Goal: Task Accomplishment & Management: Complete application form

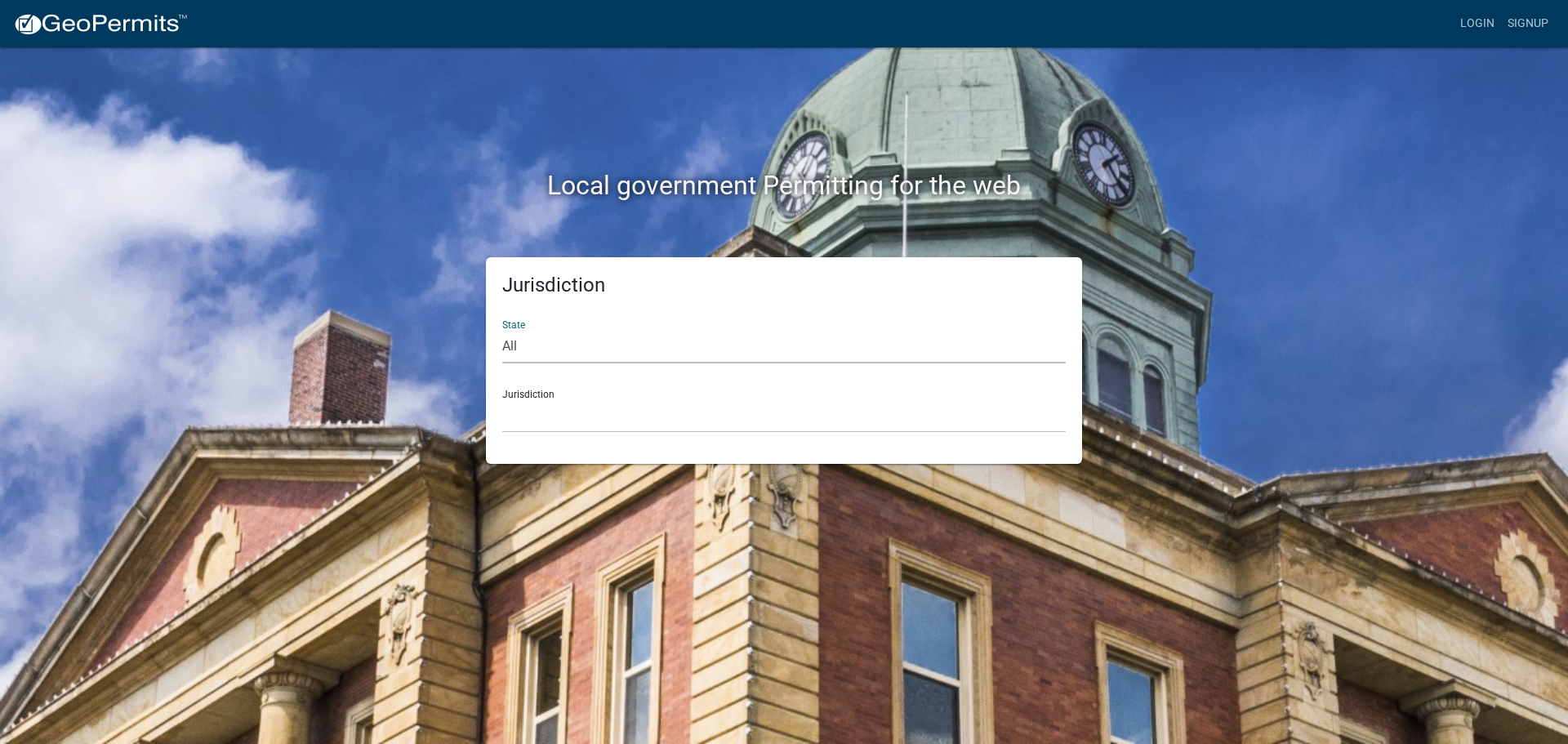
click at [543, 343] on select "All [US_STATE] [US_STATE] [US_STATE] [US_STATE] [US_STATE] [US_STATE] [US_STATE…" at bounding box center [784, 346] width 564 height 33
select select "[US_STATE]"
click at [503, 330] on select "All [US_STATE] [US_STATE] [US_STATE] [US_STATE] [US_STATE] [US_STATE] [US_STATE…" at bounding box center [784, 346] width 564 height 33
click at [556, 408] on select "City of [GEOGRAPHIC_DATA], [US_STATE] City of [GEOGRAPHIC_DATA], [US_STATE] Cit…" at bounding box center [784, 416] width 564 height 33
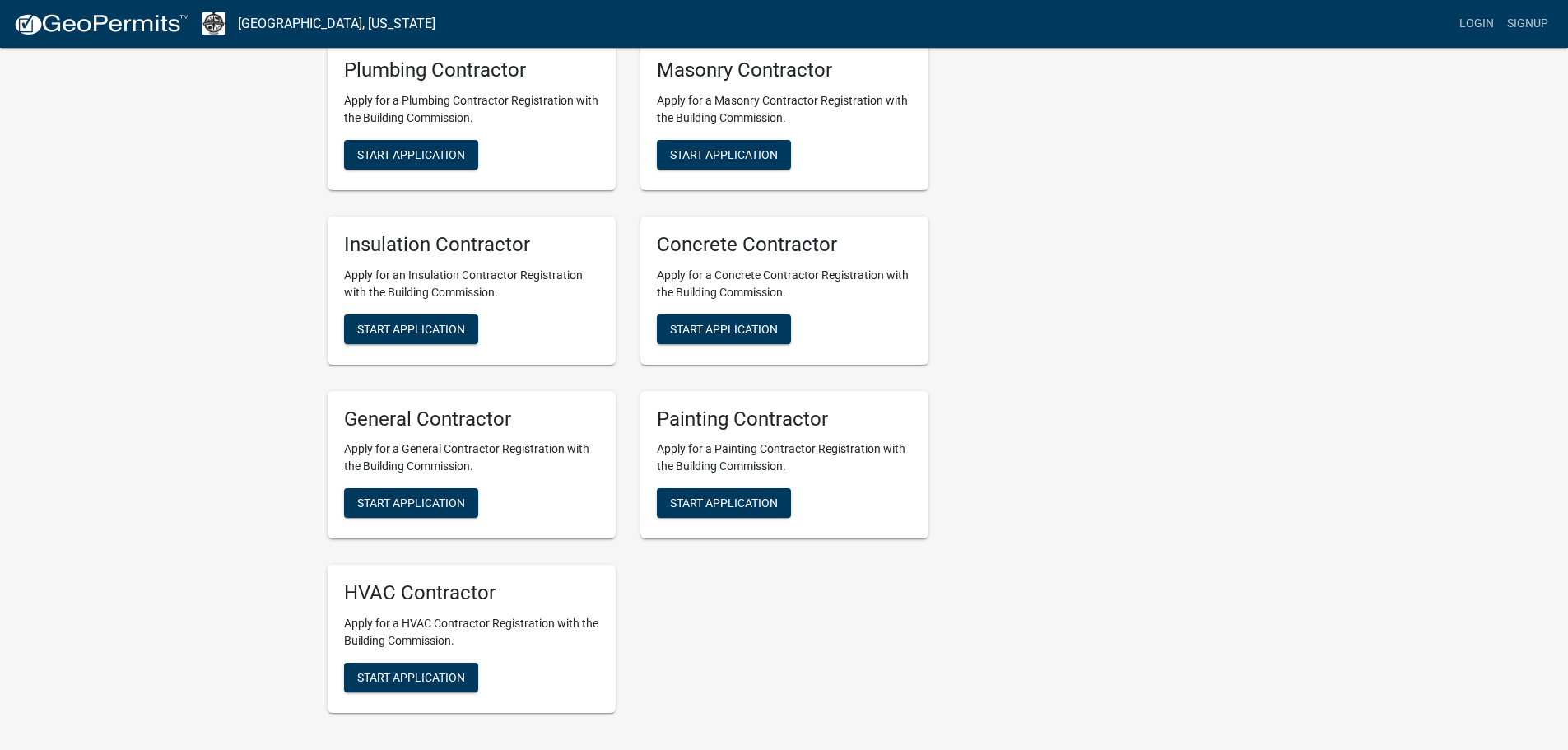
scroll to position [741, 0]
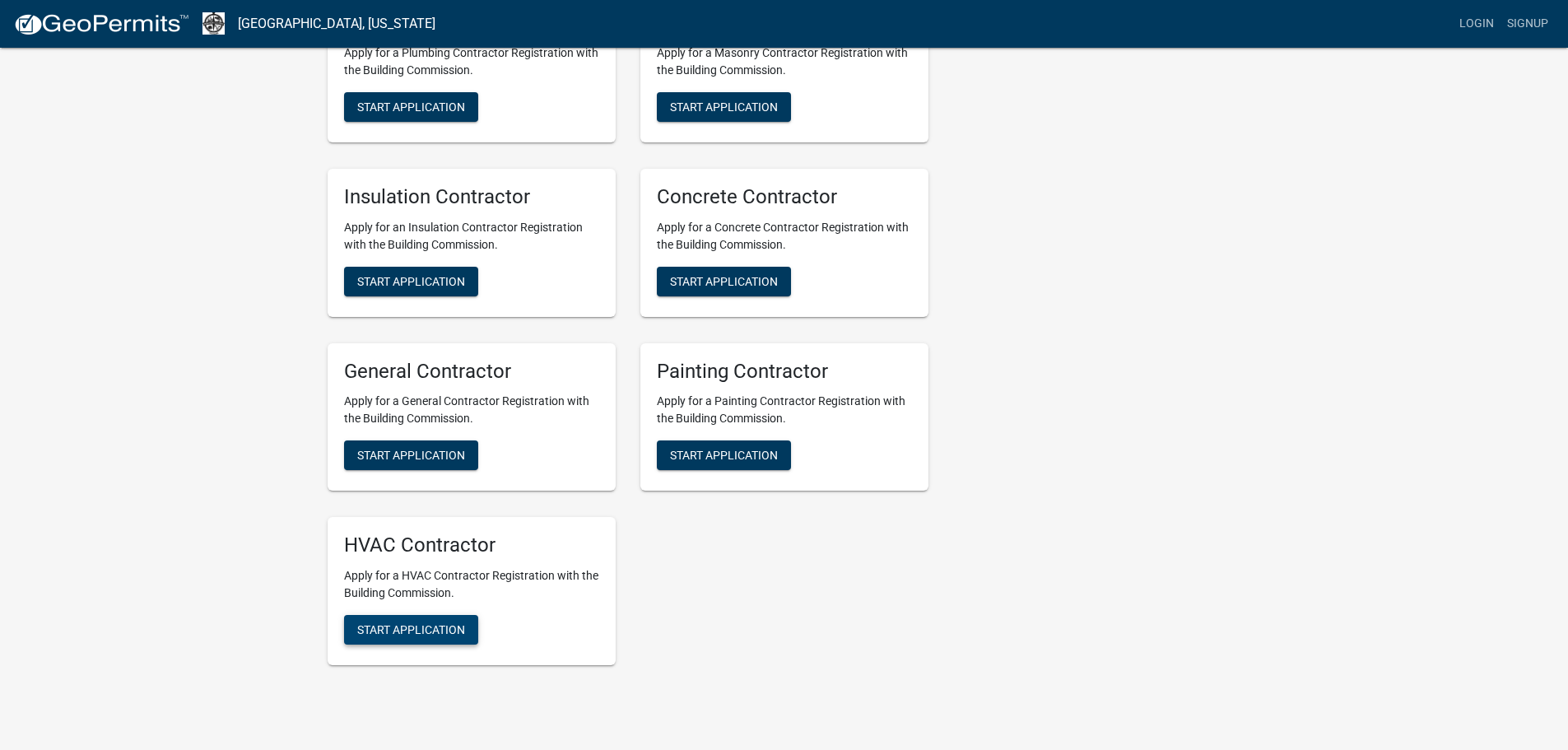
click at [435, 637] on button "Start Application" at bounding box center [411, 629] width 134 height 29
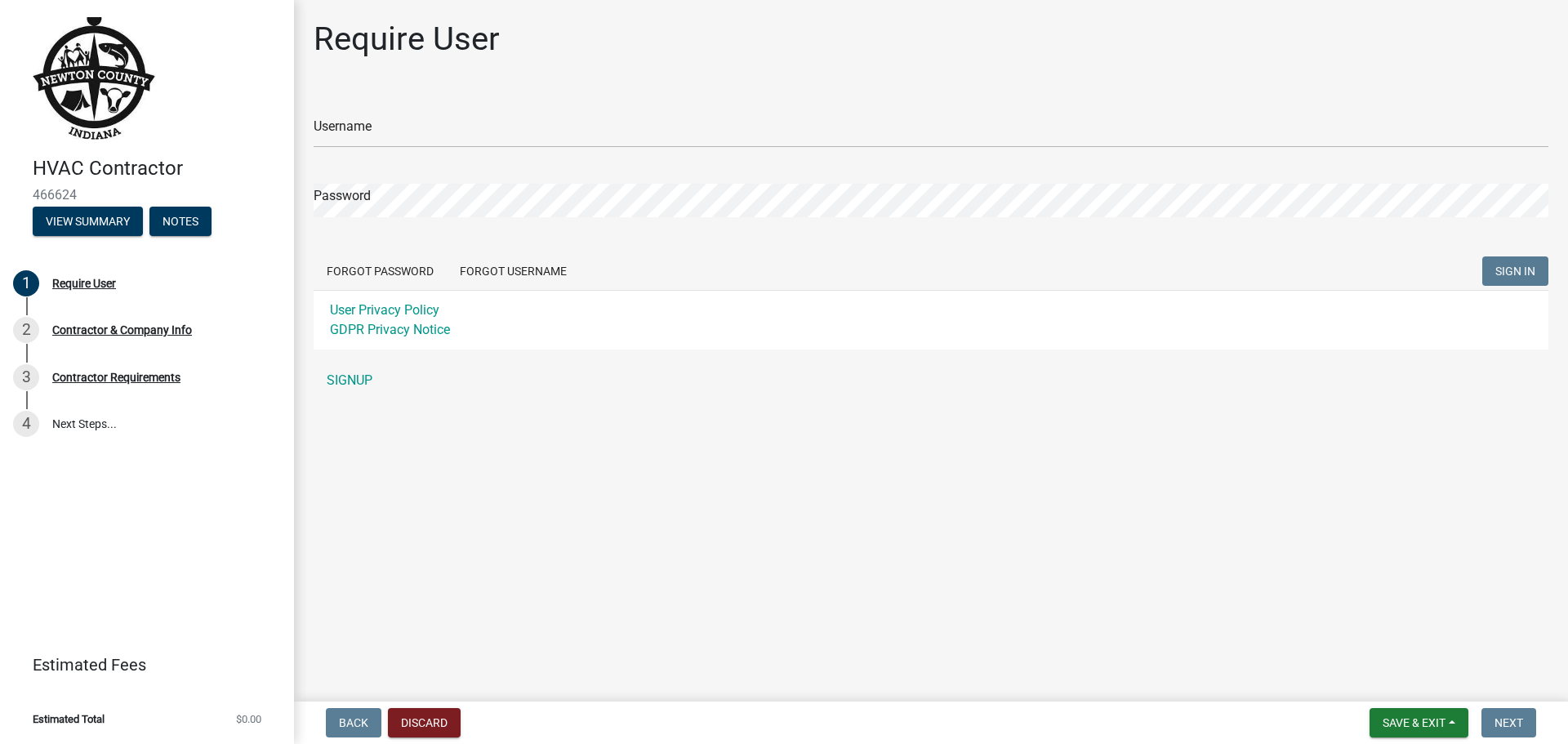
click at [452, 112] on div "Username" at bounding box center [931, 120] width 1235 height 56
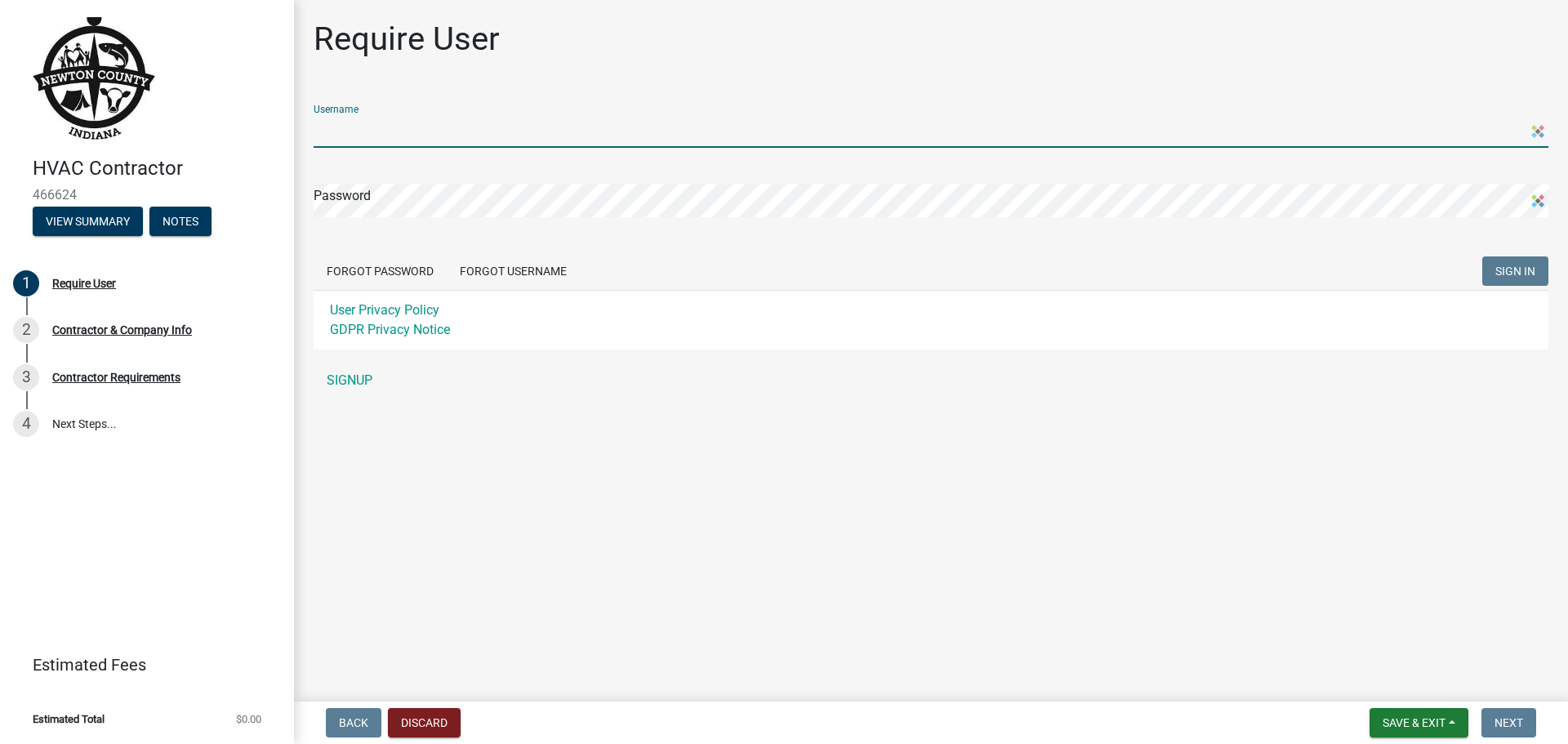
click at [439, 126] on input "Username" at bounding box center [931, 131] width 1235 height 33
type input "Dmecko"
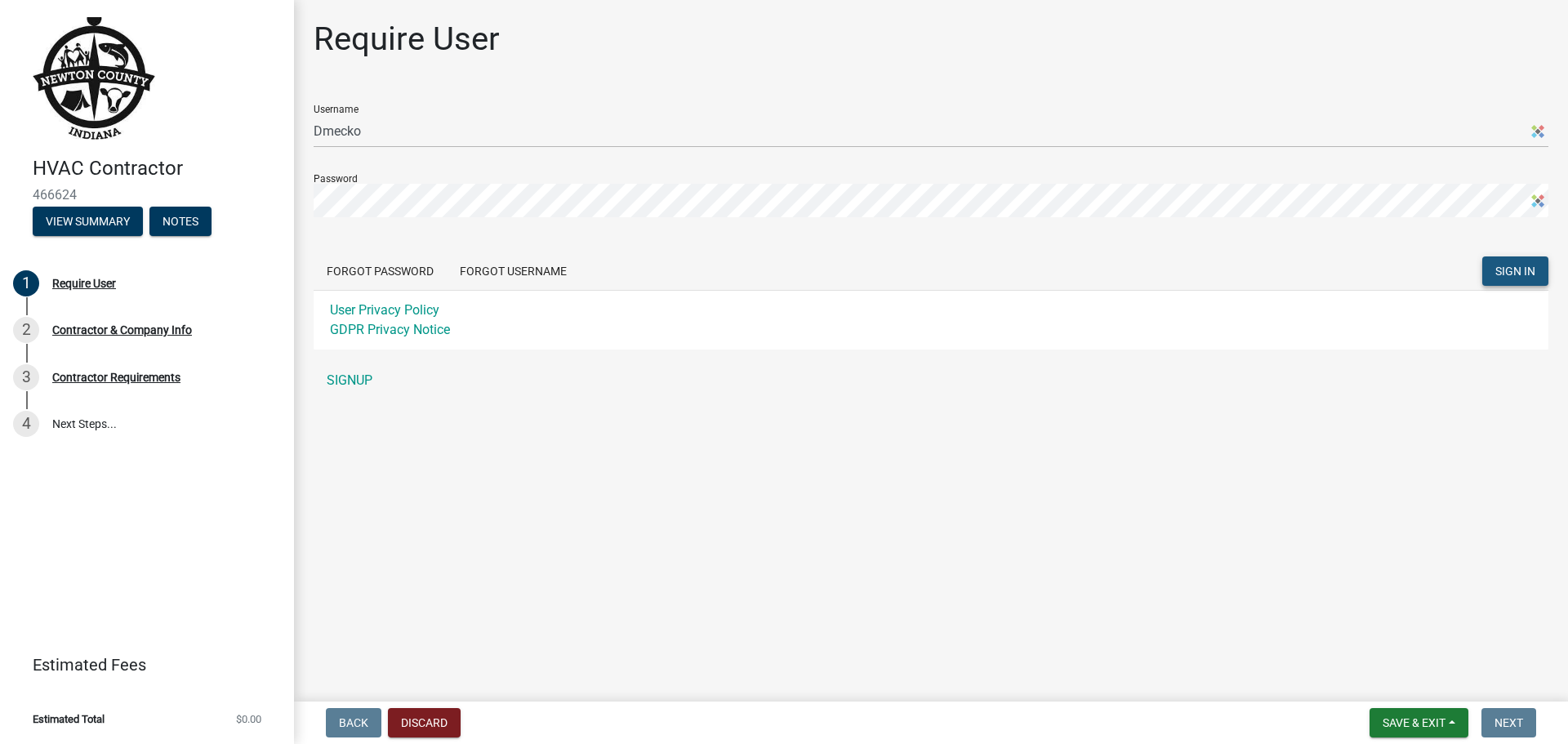
click at [1523, 270] on span "SIGN IN" at bounding box center [1515, 271] width 40 height 13
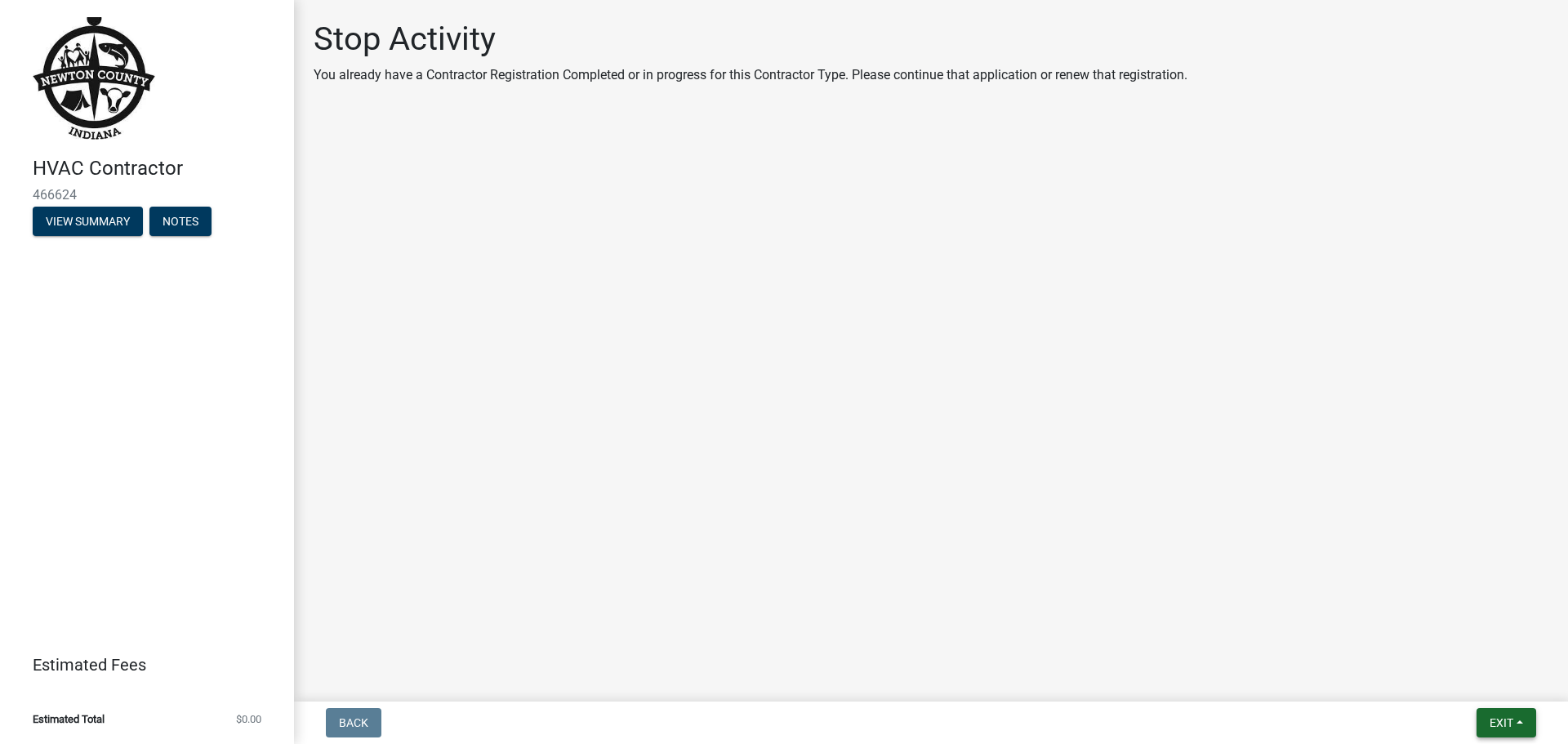
click at [1522, 723] on button "Exit" at bounding box center [1507, 722] width 60 height 29
click at [1058, 610] on main "Stop Activity You already have a Contractor Registration Completed or in progre…" at bounding box center [930, 347] width 1274 height 695
click at [93, 218] on button "View Summary" at bounding box center [87, 220] width 110 height 29
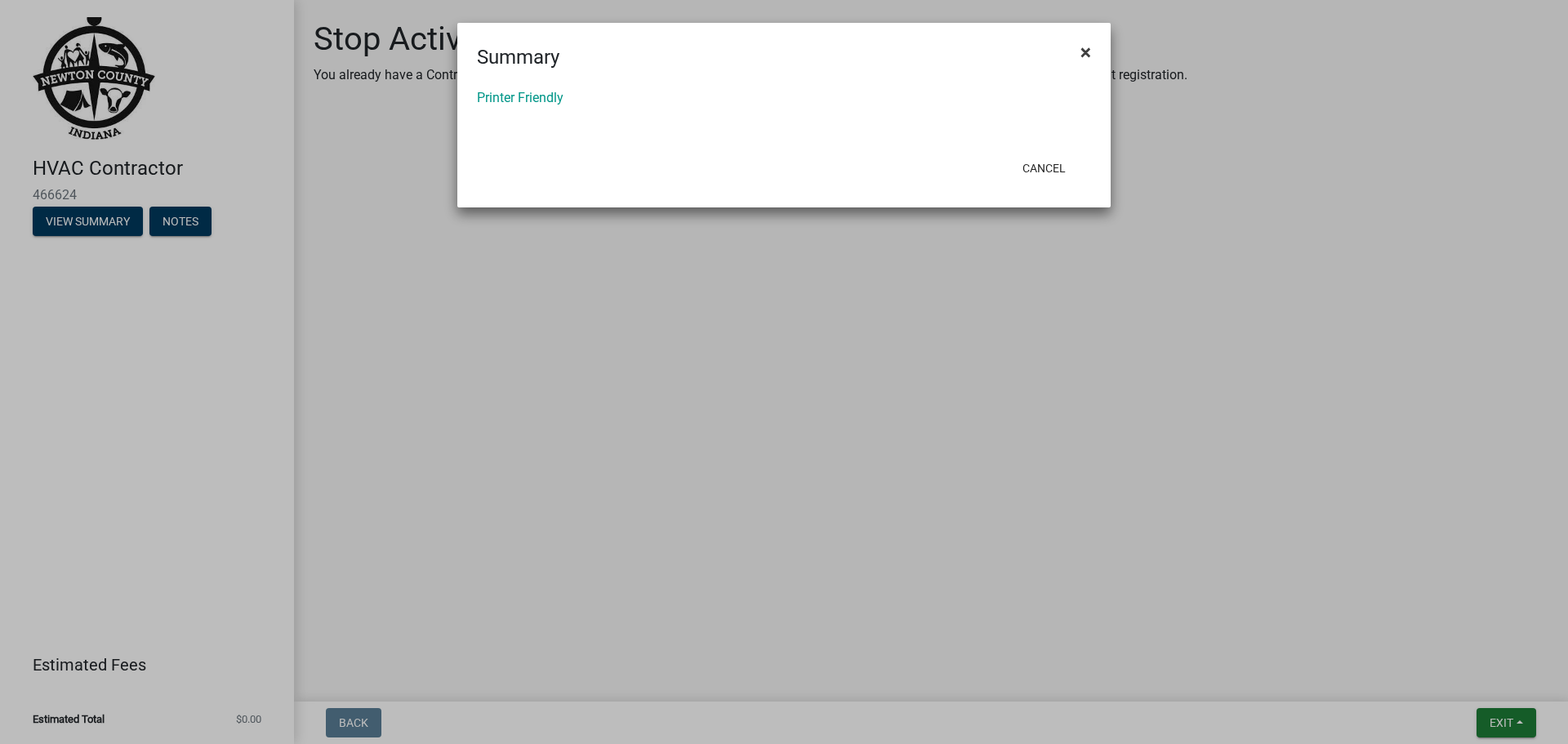
click at [1082, 46] on span "×" at bounding box center [1086, 52] width 11 height 23
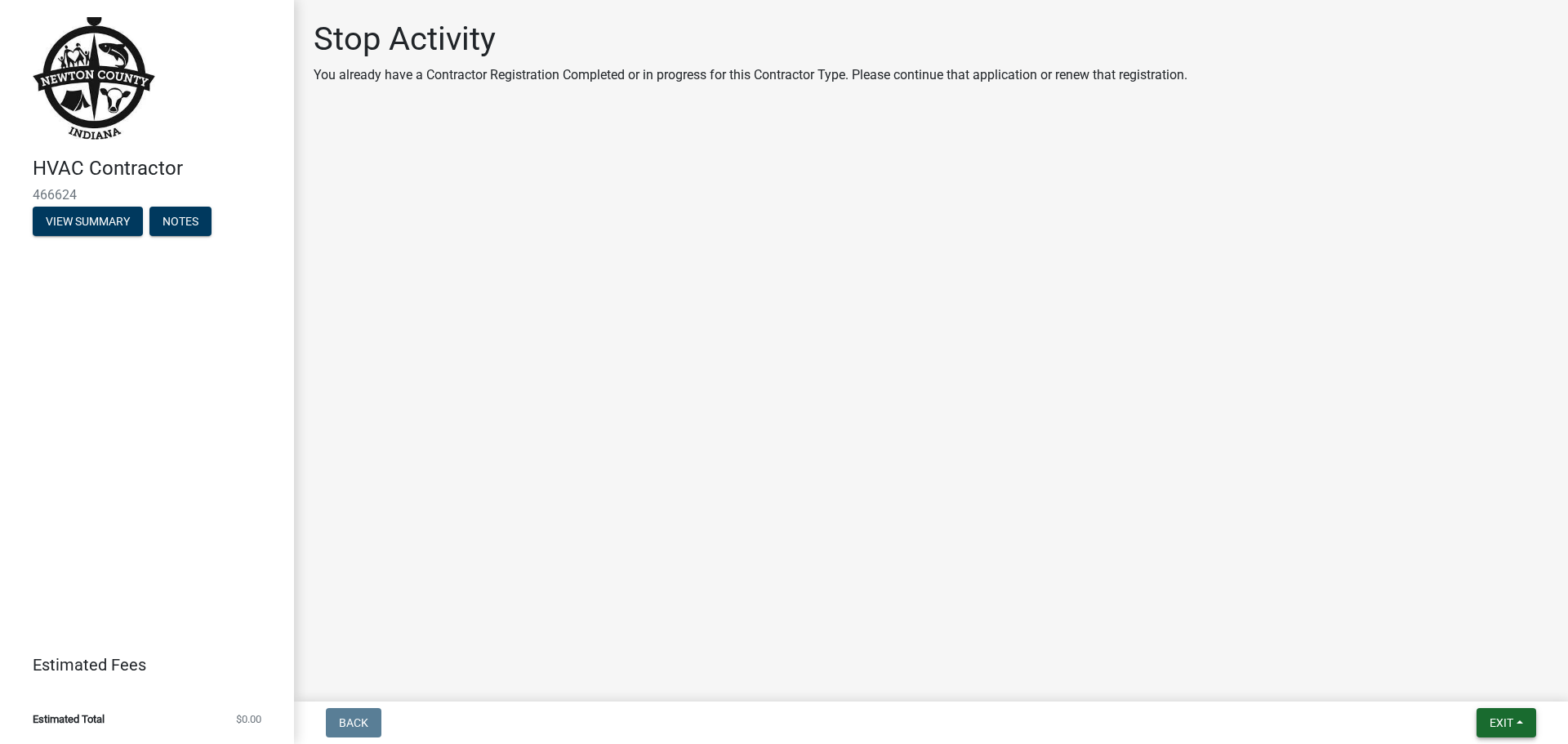
click at [1503, 724] on span "Exit" at bounding box center [1501, 722] width 24 height 13
click at [1458, 675] on button "Save & Exit" at bounding box center [1471, 680] width 131 height 39
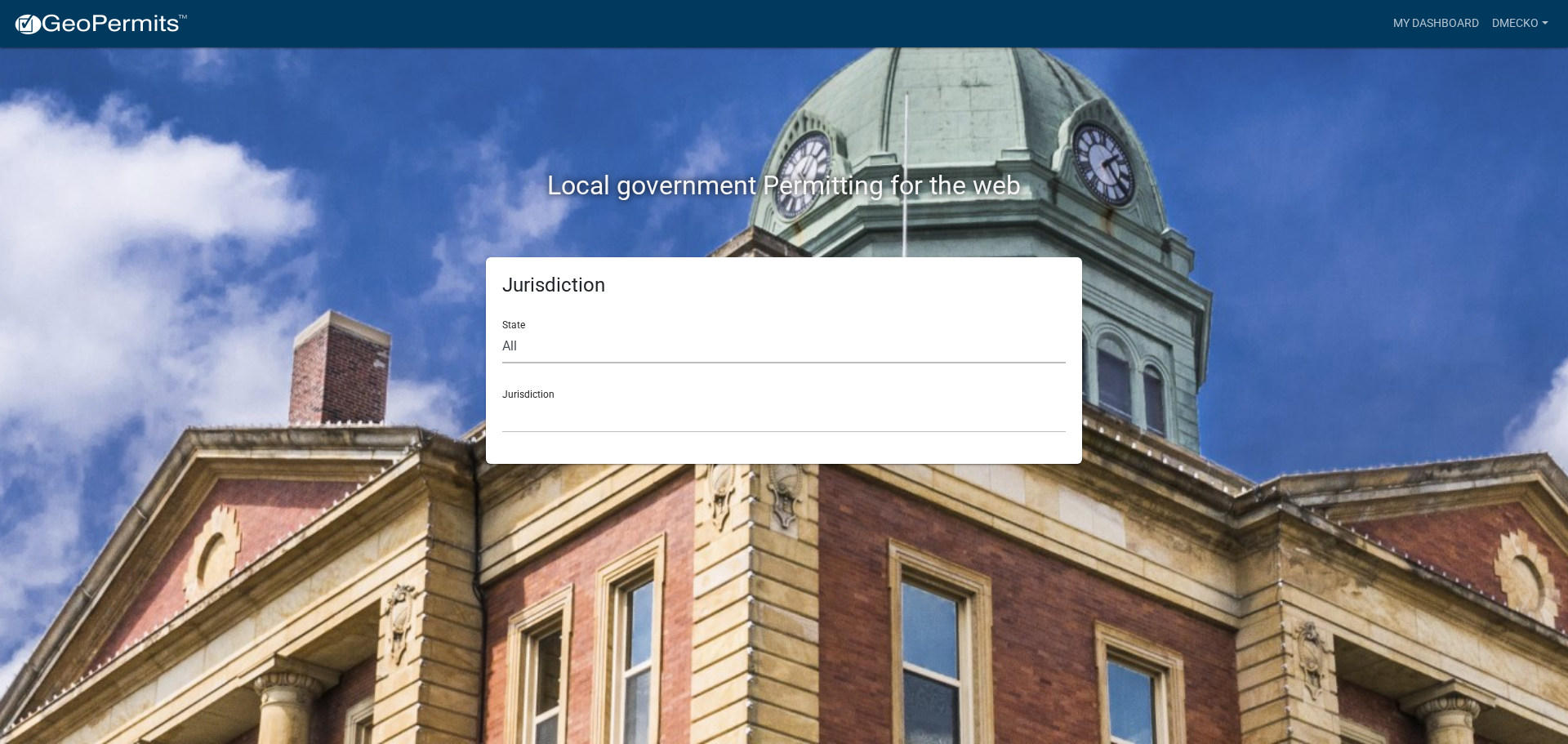
click at [564, 351] on select "All [US_STATE] [US_STATE] [US_STATE] [US_STATE] [US_STATE] [US_STATE] [US_STATE…" at bounding box center [784, 346] width 564 height 33
select select "[US_STATE]"
click at [503, 330] on select "All [US_STATE] [US_STATE] [US_STATE] [US_STATE] [US_STATE] [US_STATE] [US_STATE…" at bounding box center [784, 346] width 564 height 33
click at [543, 418] on select "City of [GEOGRAPHIC_DATA], [US_STATE] City of [GEOGRAPHIC_DATA], [US_STATE] Cit…" at bounding box center [784, 416] width 564 height 33
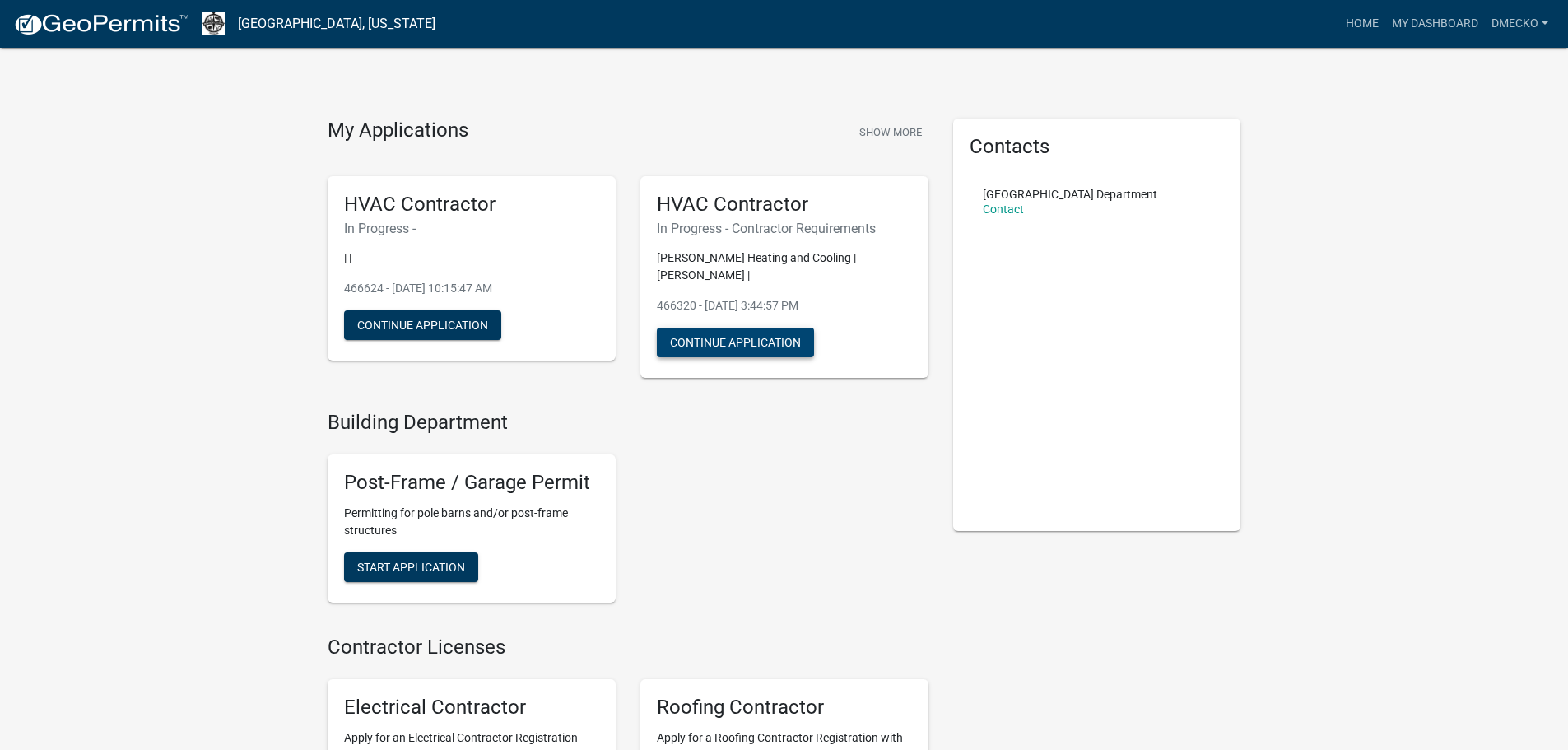
click at [721, 341] on button "Continue Application" at bounding box center [735, 342] width 157 height 29
click at [724, 344] on button "Continue Application" at bounding box center [735, 342] width 157 height 29
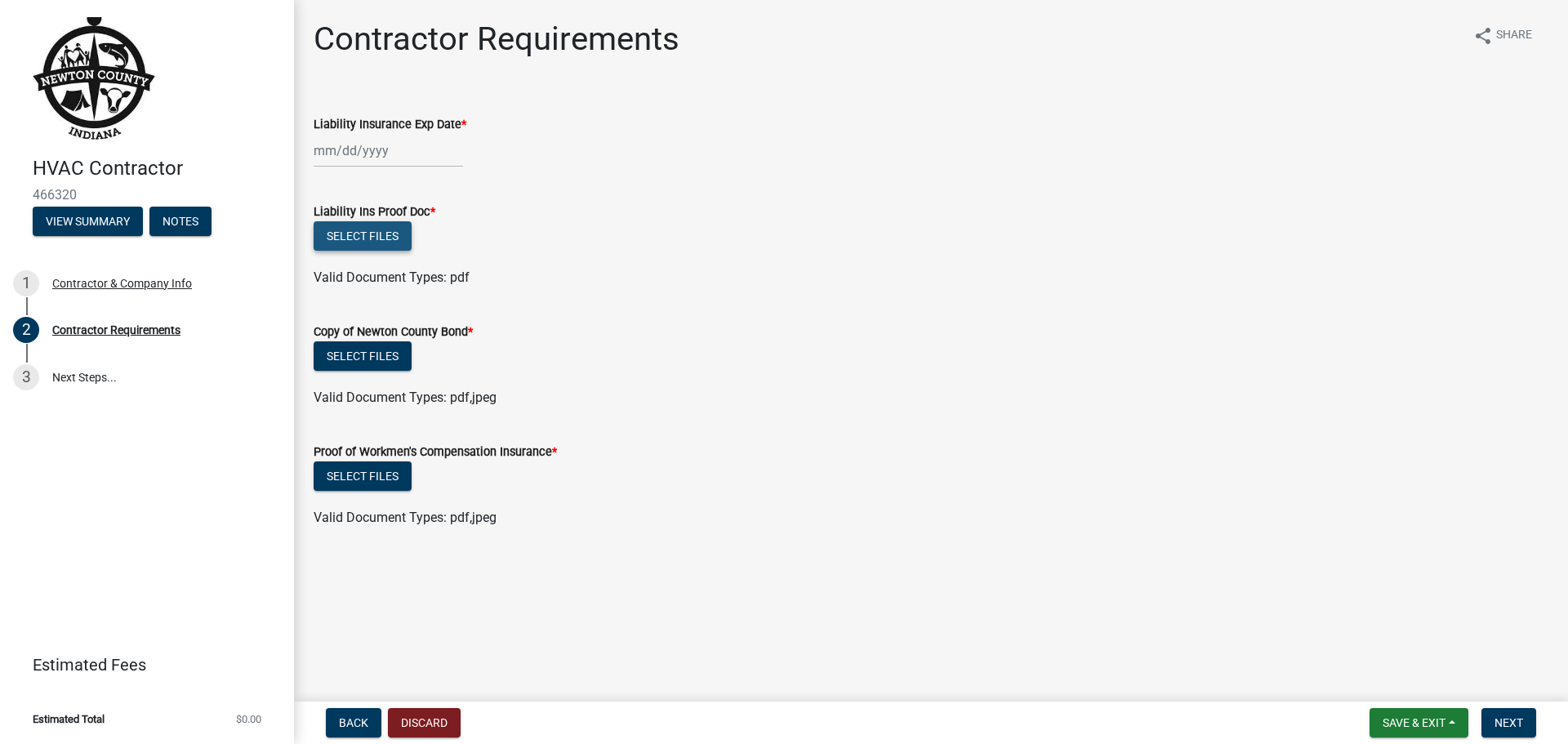
click at [362, 235] on button "Select files" at bounding box center [362, 235] width 98 height 29
click at [1510, 33] on span "Share" at bounding box center [1514, 36] width 36 height 19
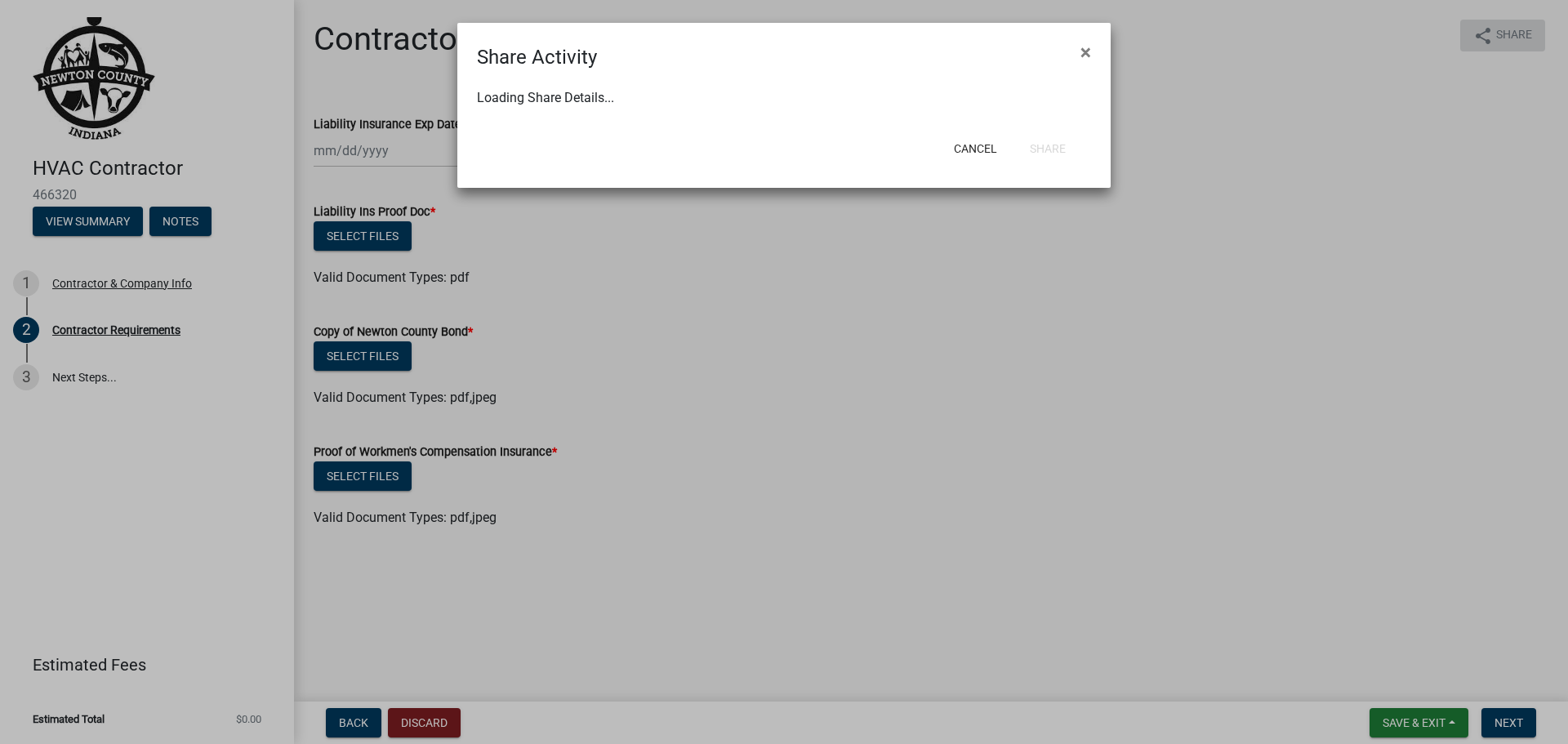
select select "1"
select select "0"
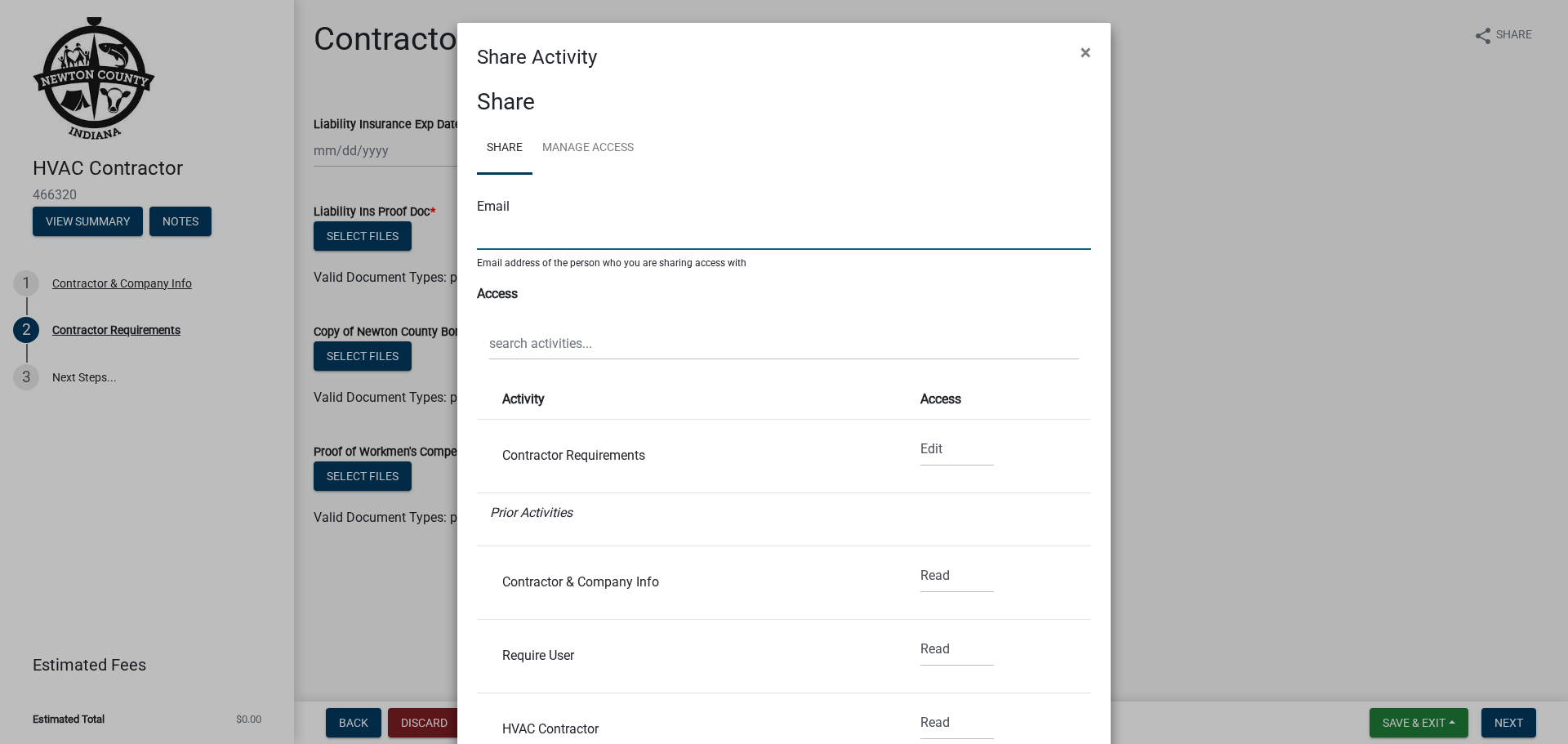
click at [521, 239] on input "text" at bounding box center [784, 233] width 615 height 33
click at [1080, 56] on span "×" at bounding box center [1086, 52] width 11 height 23
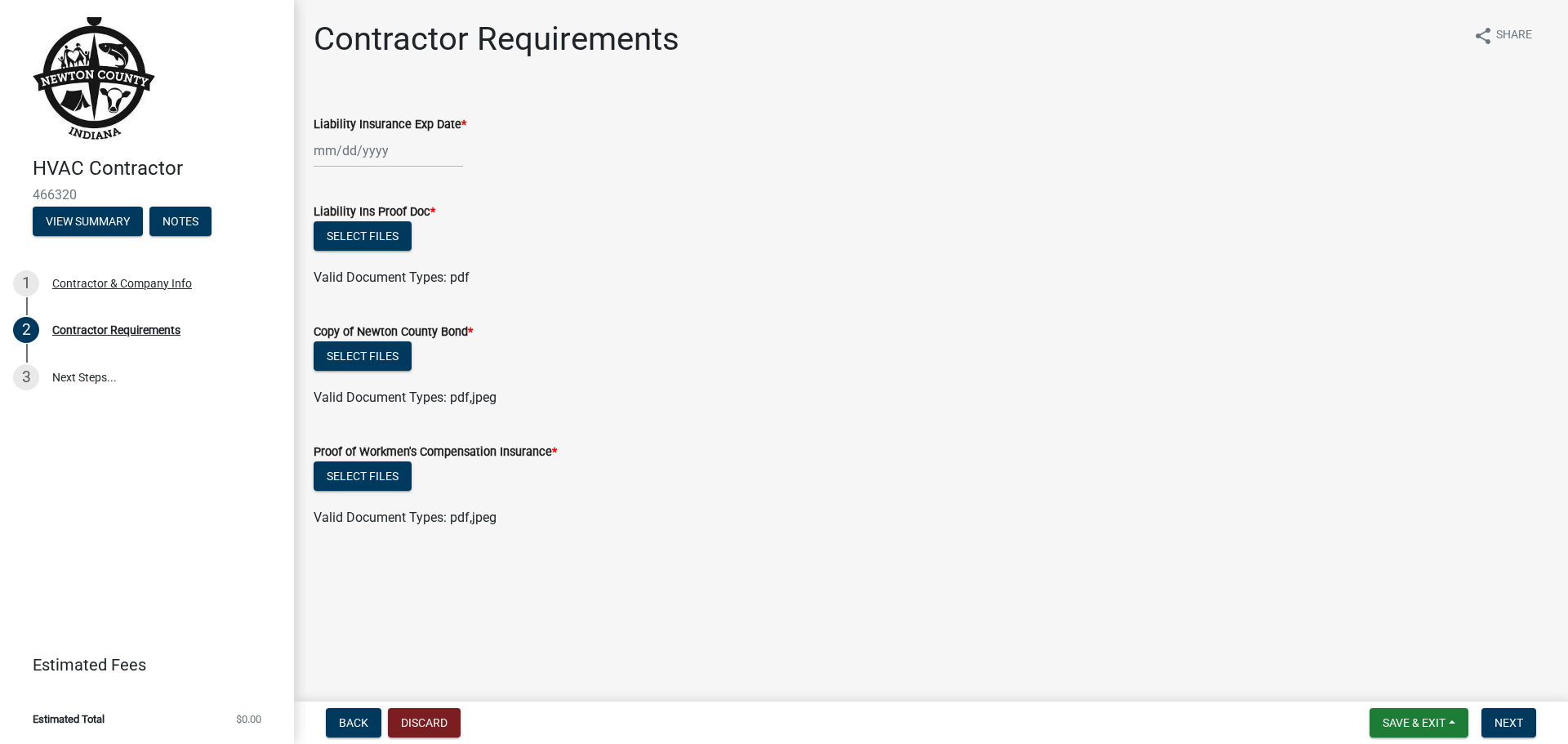
click at [309, 211] on div "Liability Ins Proof Doc * Select files Valid Document Types: pdf" at bounding box center [931, 234] width 1259 height 105
drag, startPoint x: 311, startPoint y: 211, endPoint x: 428, endPoint y: 212, distance: 117.0
click at [428, 212] on div "Liability Ins Proof Doc * Select files Valid Document Types: pdf" at bounding box center [931, 234] width 1259 height 105
copy label "Liability Ins Proof Doc"
drag, startPoint x: 315, startPoint y: 331, endPoint x: 471, endPoint y: 338, distance: 156.2
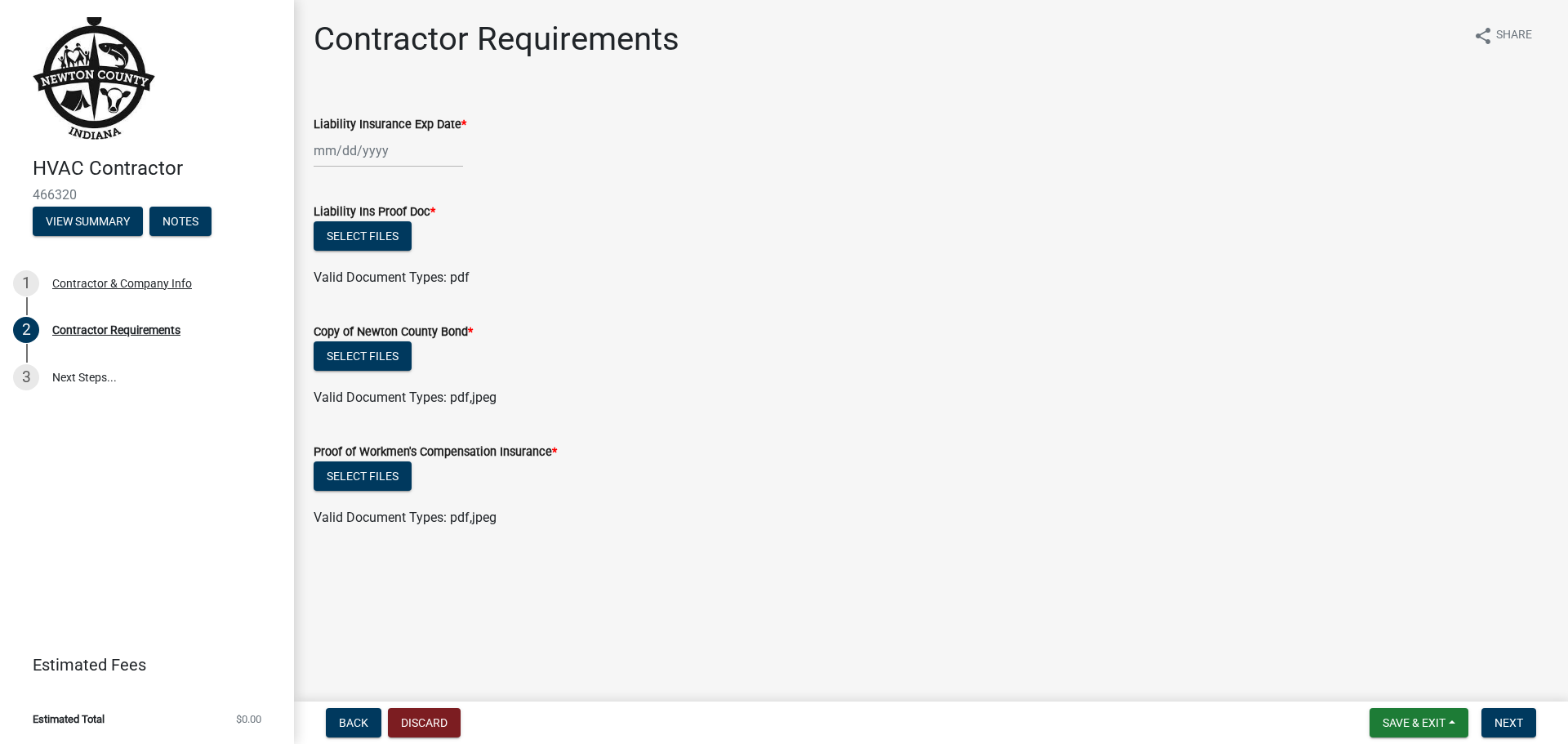
click at [471, 338] on label "Copy of Newton County Bond *" at bounding box center [393, 331] width 160 height 11
copy label "Copy of Newton County Bond"
drag, startPoint x: 311, startPoint y: 449, endPoint x: 538, endPoint y: 456, distance: 227.1
click at [552, 457] on div "Proof of Workmen's Compensation Insurance * Select files Valid Document Types: …" at bounding box center [931, 474] width 1259 height 105
copy label "Proof of Workmen's Compensation Insurance"
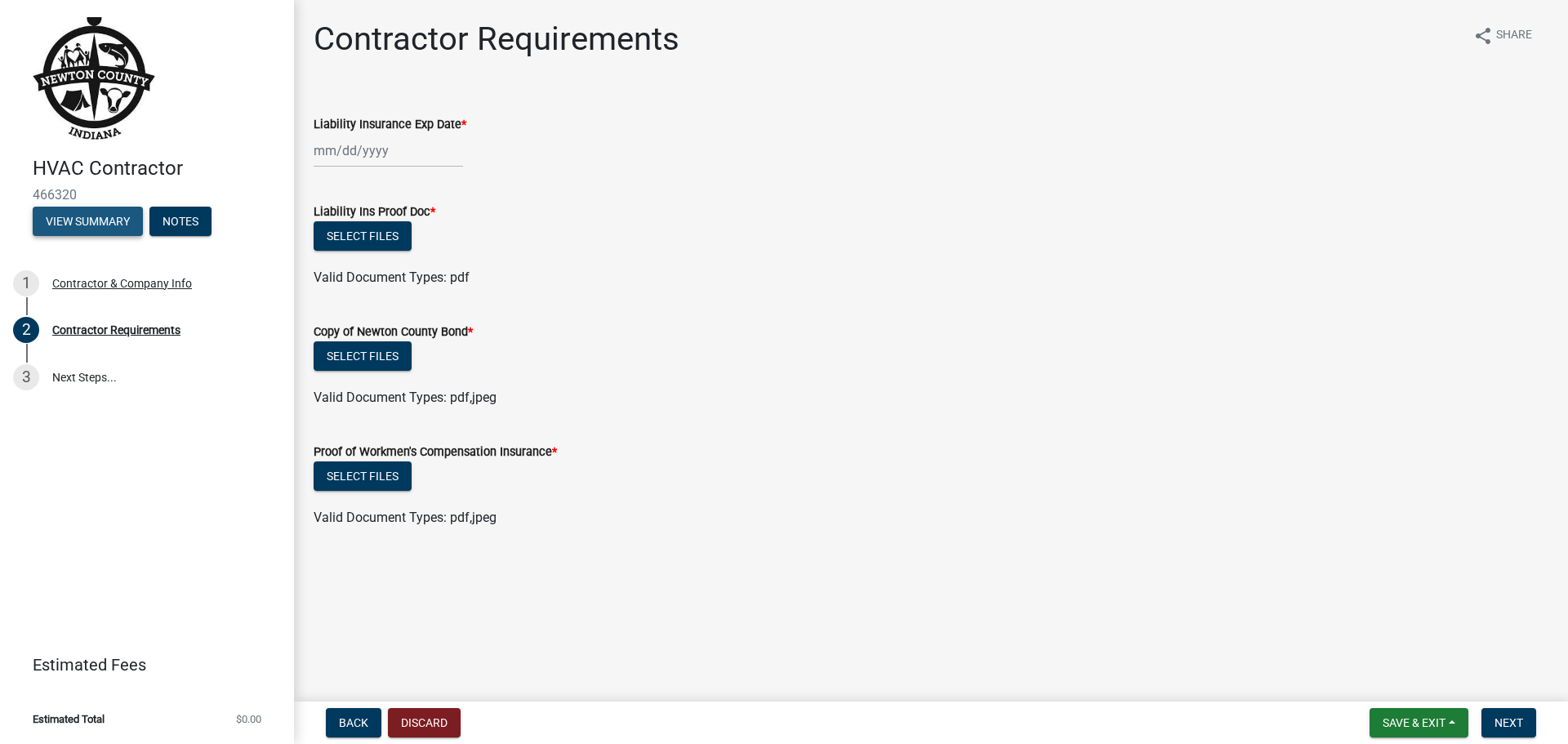
click at [104, 220] on button "View Summary" at bounding box center [87, 220] width 110 height 29
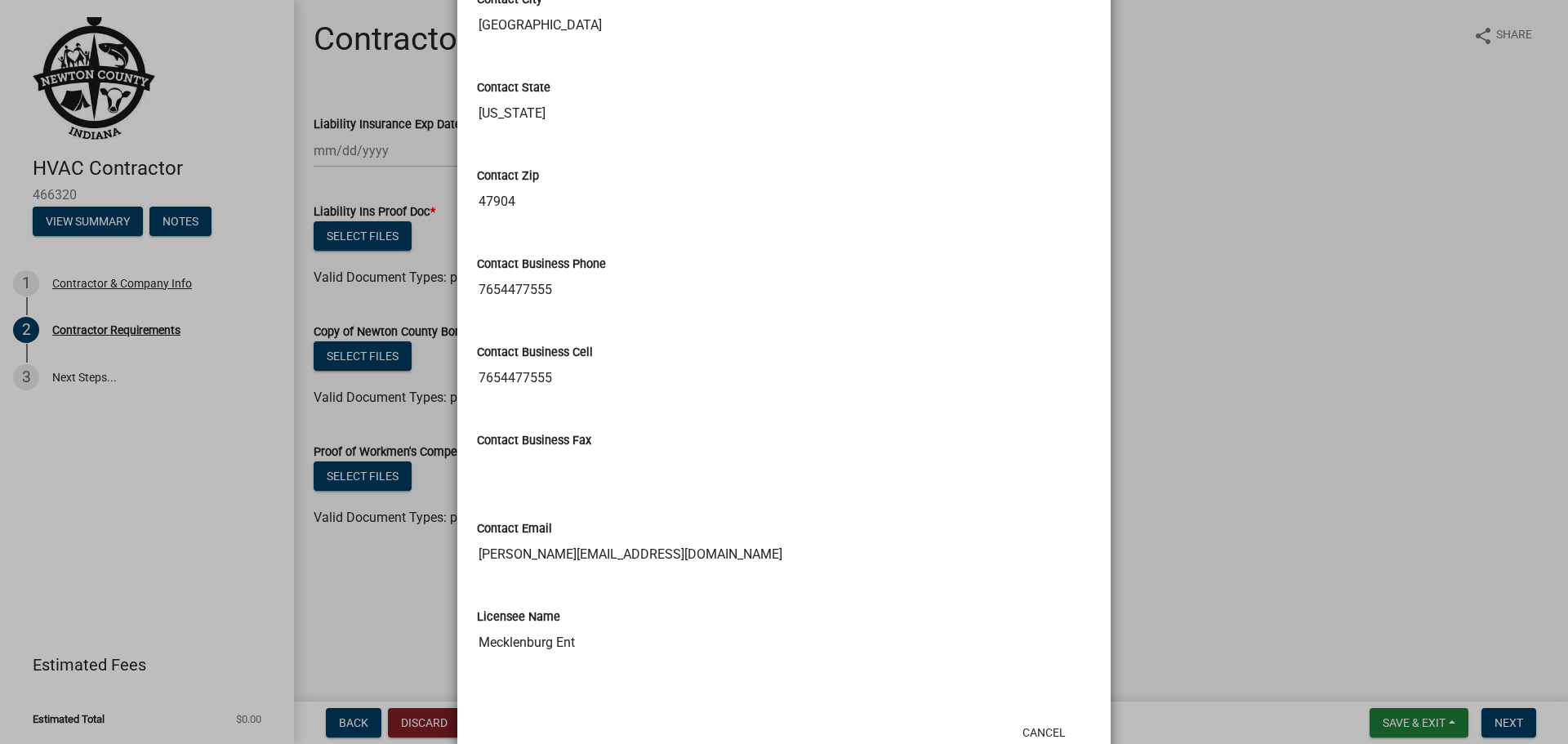
scroll to position [703, 0]
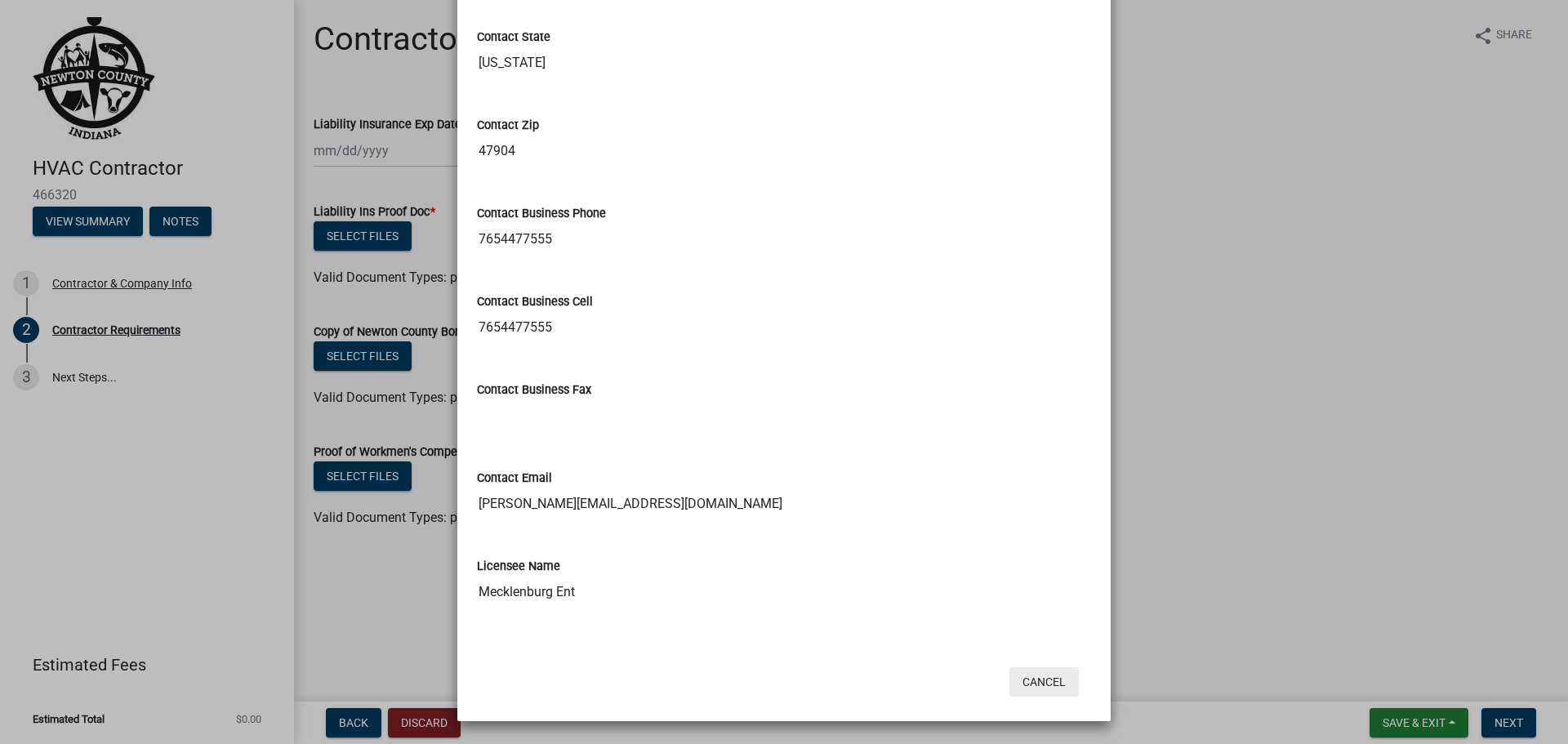
click at [1036, 682] on button "Cancel" at bounding box center [1044, 681] width 70 height 29
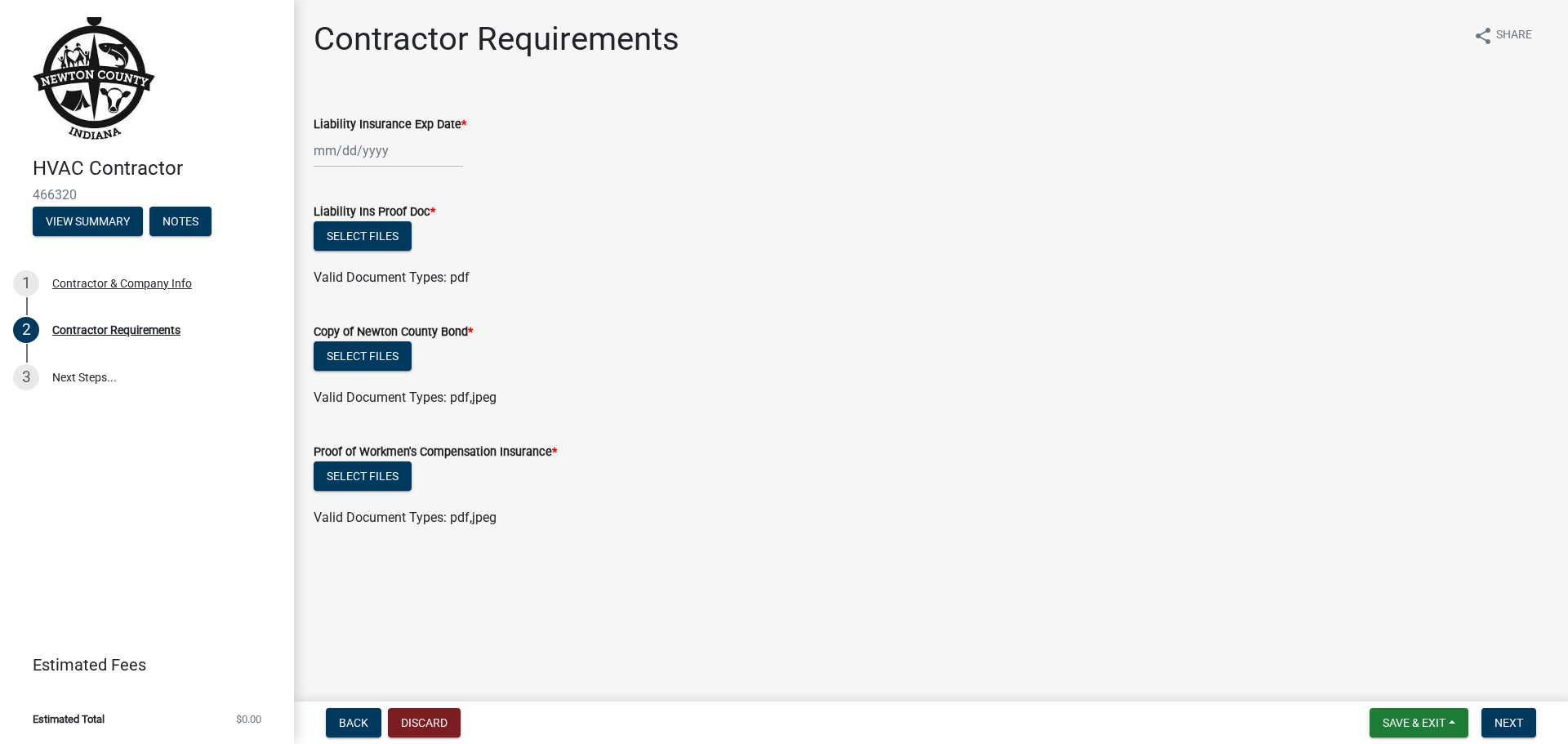
click at [716, 372] on div "Select files" at bounding box center [931, 358] width 1235 height 33
click at [359, 240] on button "Select files" at bounding box center [362, 235] width 98 height 29
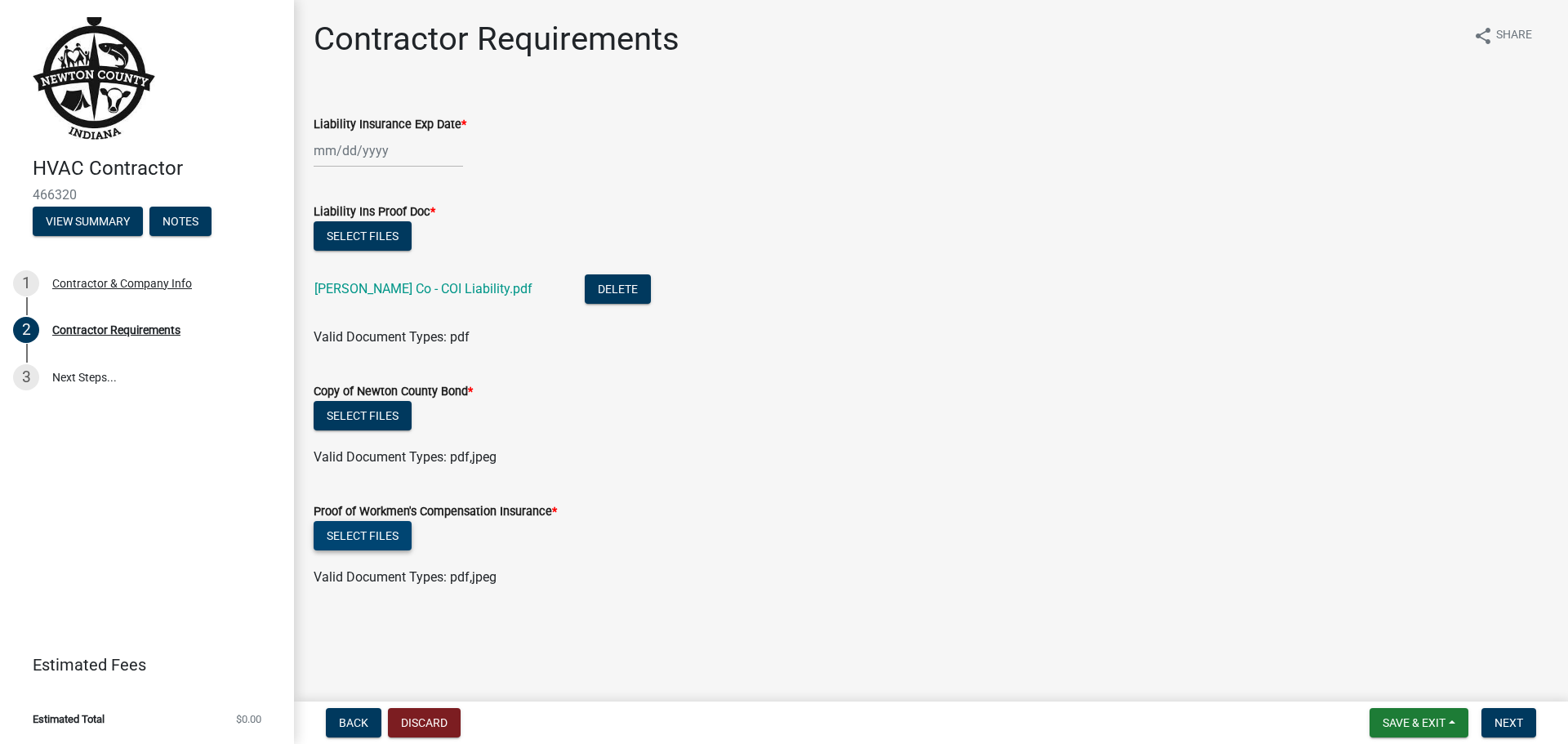
click at [379, 528] on button "Select files" at bounding box center [362, 535] width 98 height 29
click at [385, 539] on button "Select files" at bounding box center [362, 535] width 98 height 29
